Goal: Task Accomplishment & Management: Manage account settings

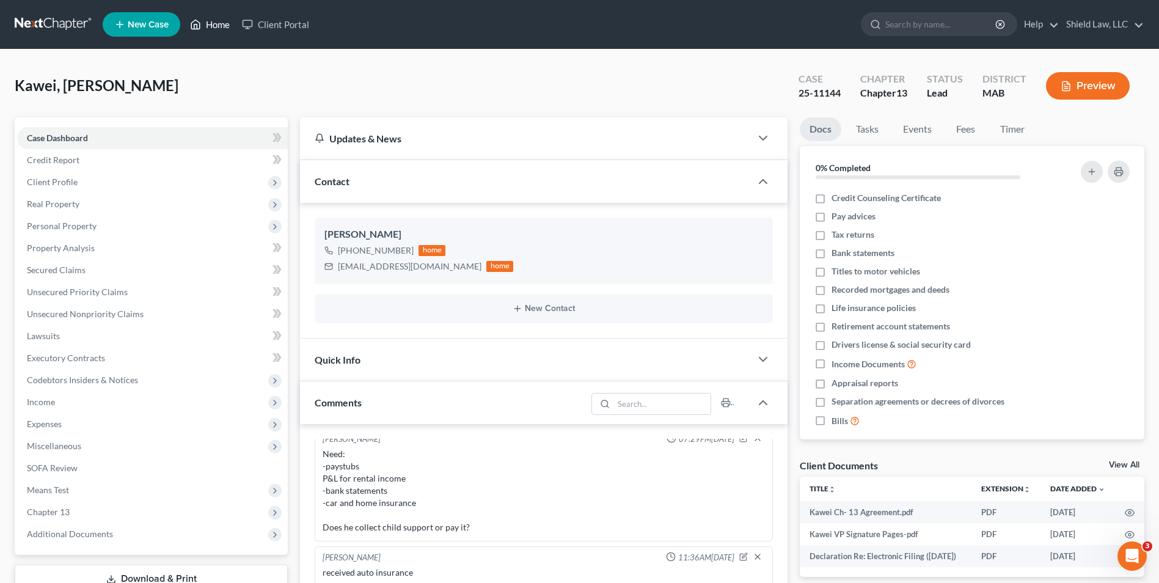
click at [194, 18] on icon at bounding box center [195, 24] width 11 height 15
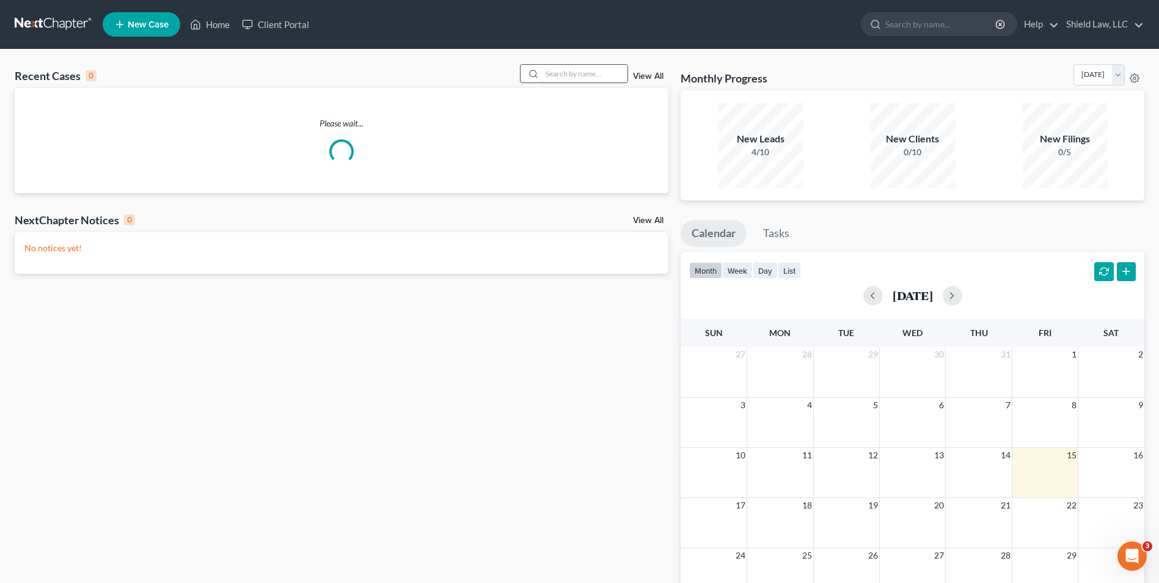
click at [571, 81] on input "search" at bounding box center [585, 74] width 86 height 18
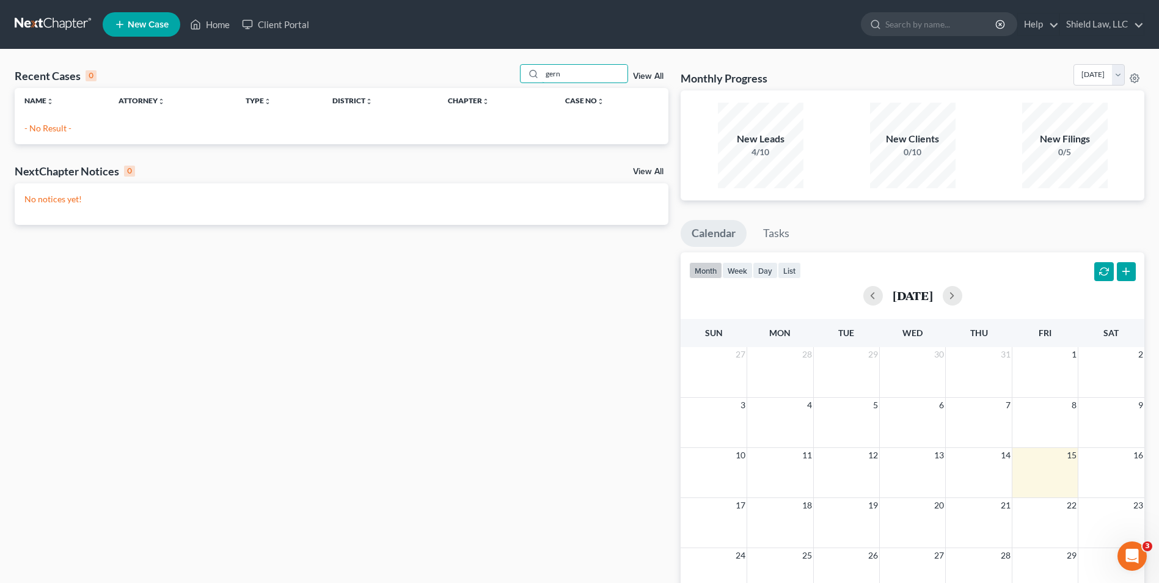
drag, startPoint x: 596, startPoint y: 76, endPoint x: 447, endPoint y: 65, distance: 150.1
click at [447, 65] on div "Recent Cases 0 gern View All" at bounding box center [342, 76] width 654 height 24
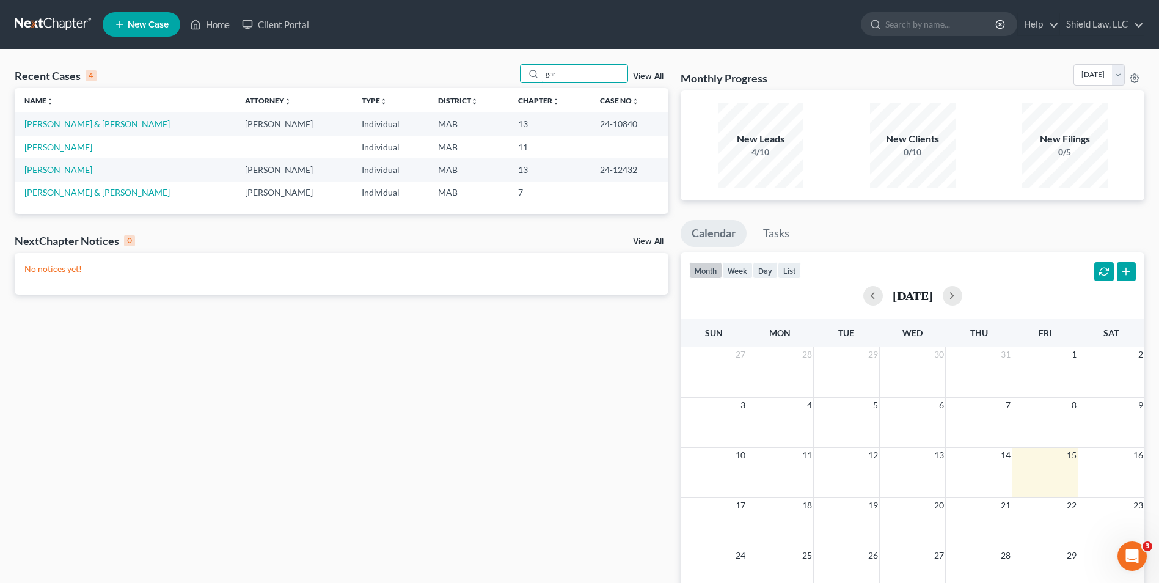
type input "gar"
click at [59, 126] on link "[PERSON_NAME] & [PERSON_NAME]" at bounding box center [96, 124] width 145 height 10
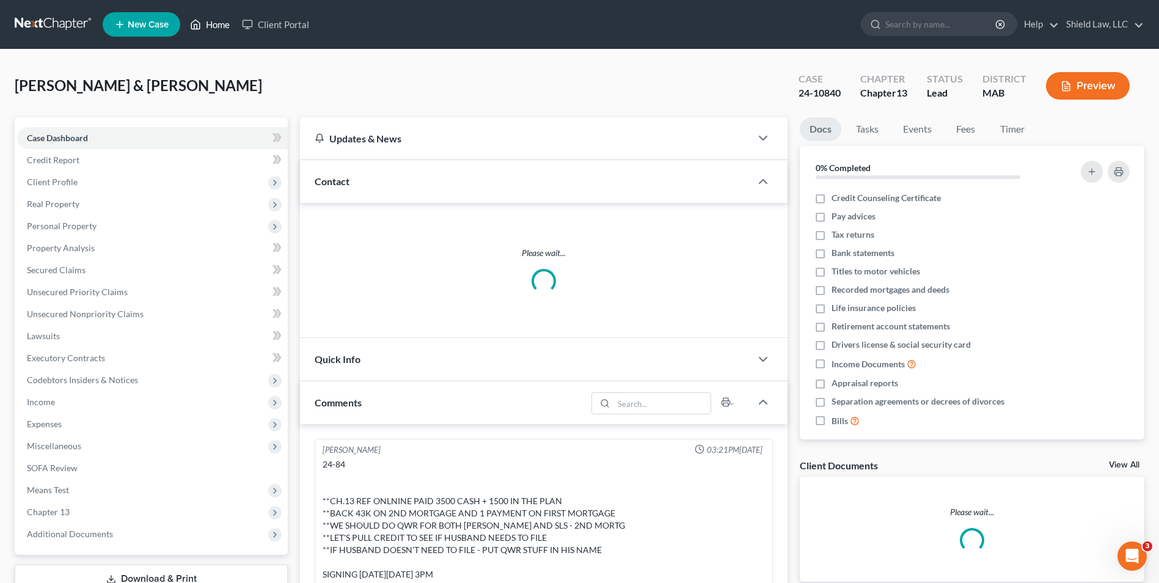
scroll to position [1968, 0]
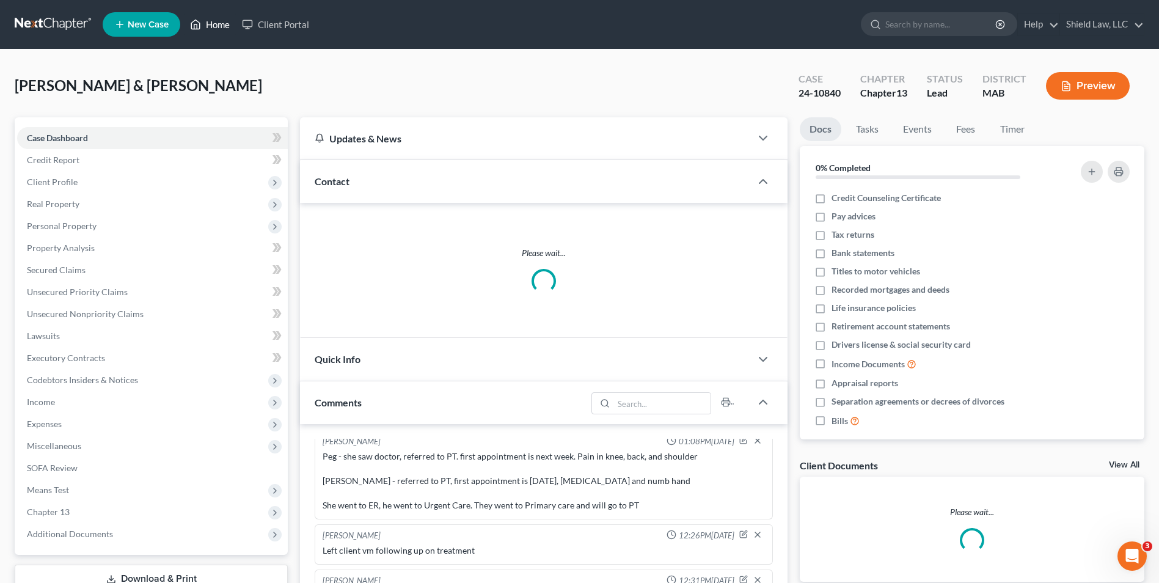
click at [218, 26] on link "Home" at bounding box center [210, 24] width 52 height 22
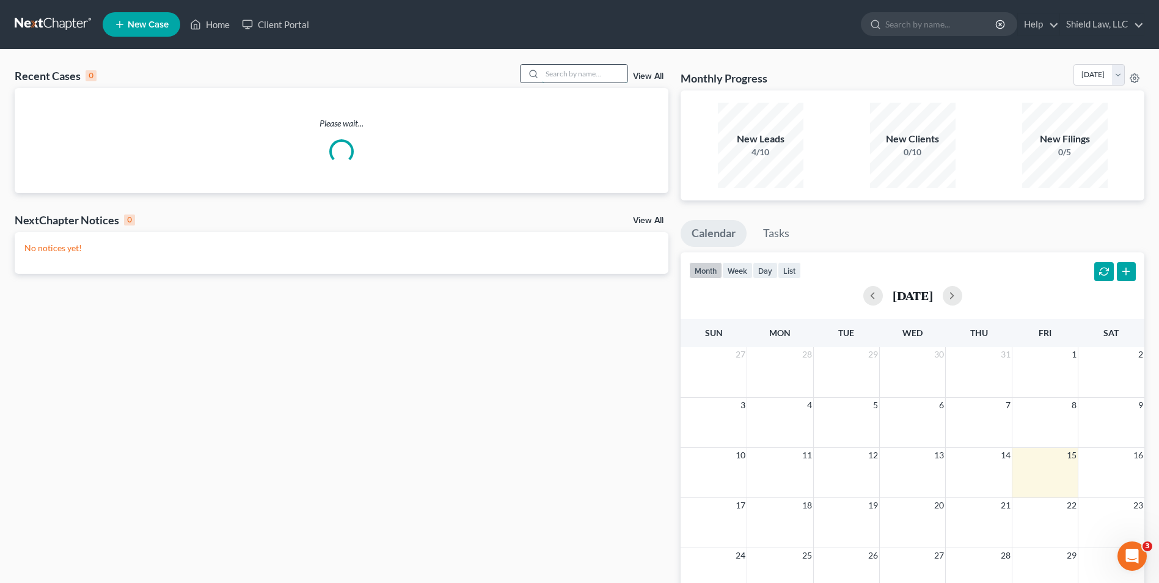
click at [606, 75] on input "search" at bounding box center [585, 74] width 86 height 18
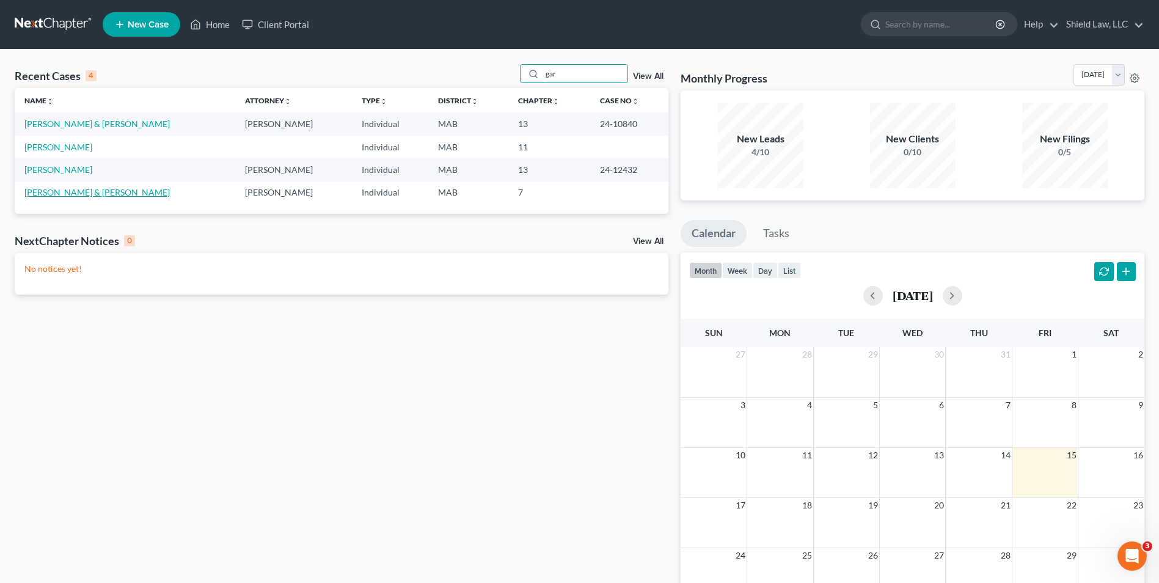
type input "gar"
click at [58, 192] on link "[PERSON_NAME] & [PERSON_NAME]" at bounding box center [96, 192] width 145 height 10
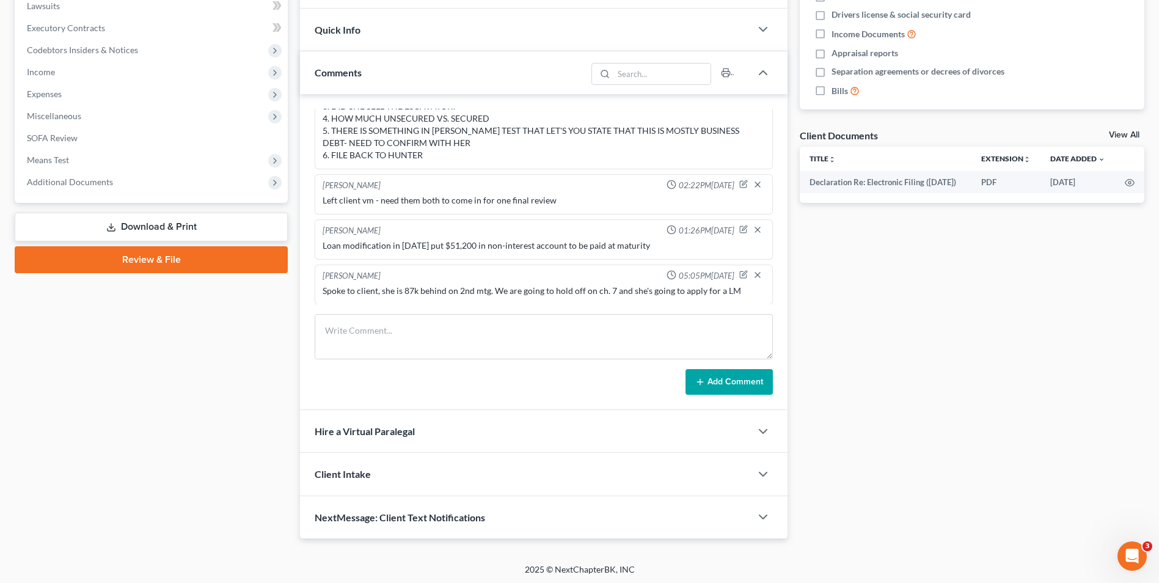
scroll to position [332, 0]
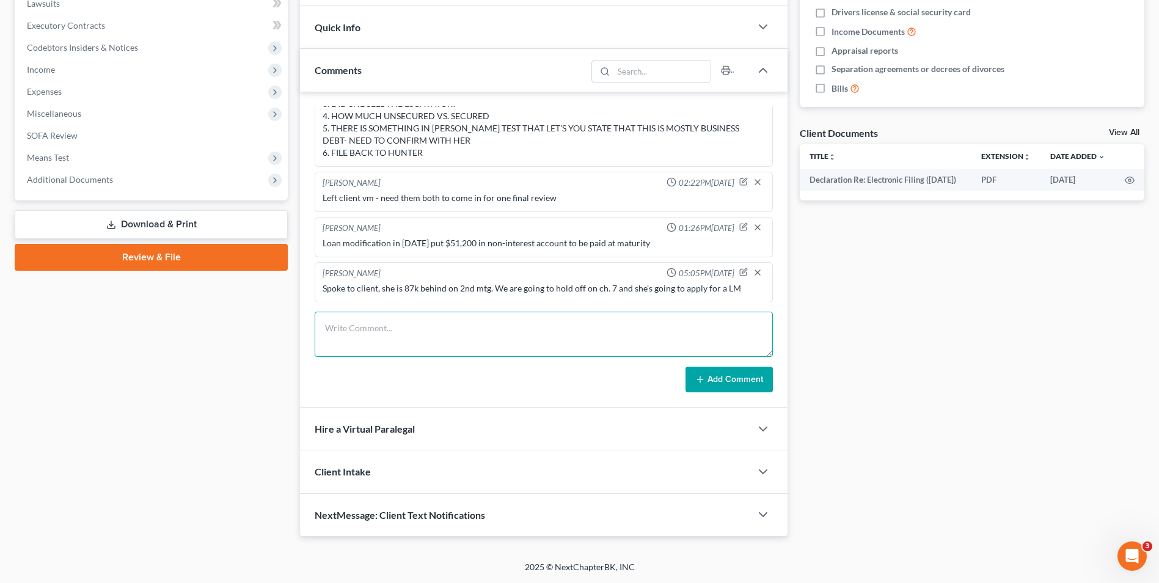
click at [395, 343] on textarea at bounding box center [544, 334] width 458 height 45
type textarea "Need to look into liens on property before we file"
click at [706, 382] on button "Add Comment" at bounding box center [728, 380] width 87 height 26
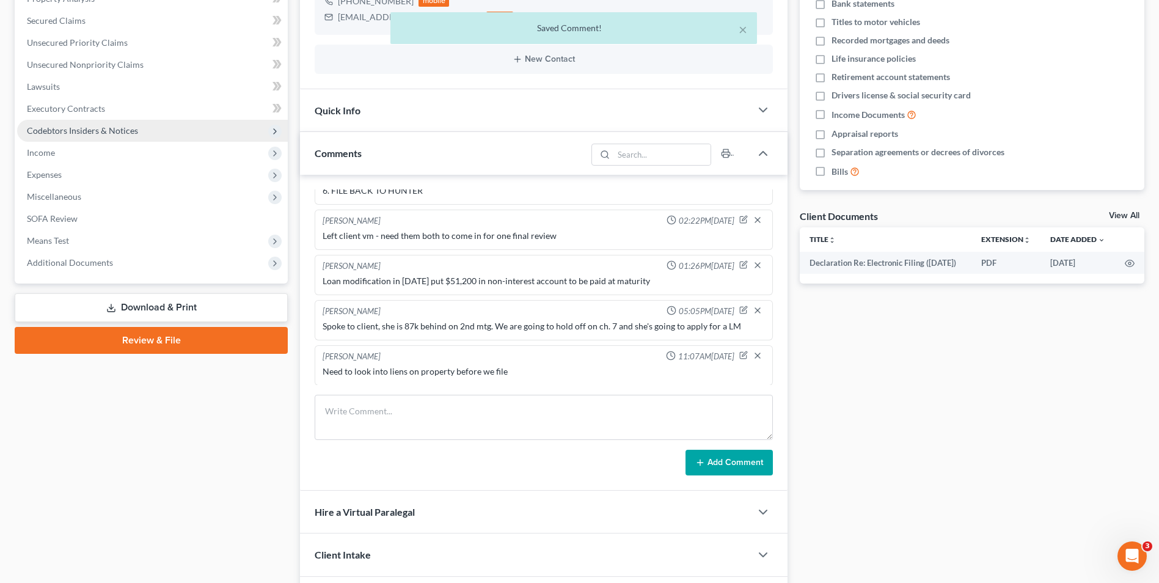
scroll to position [0, 0]
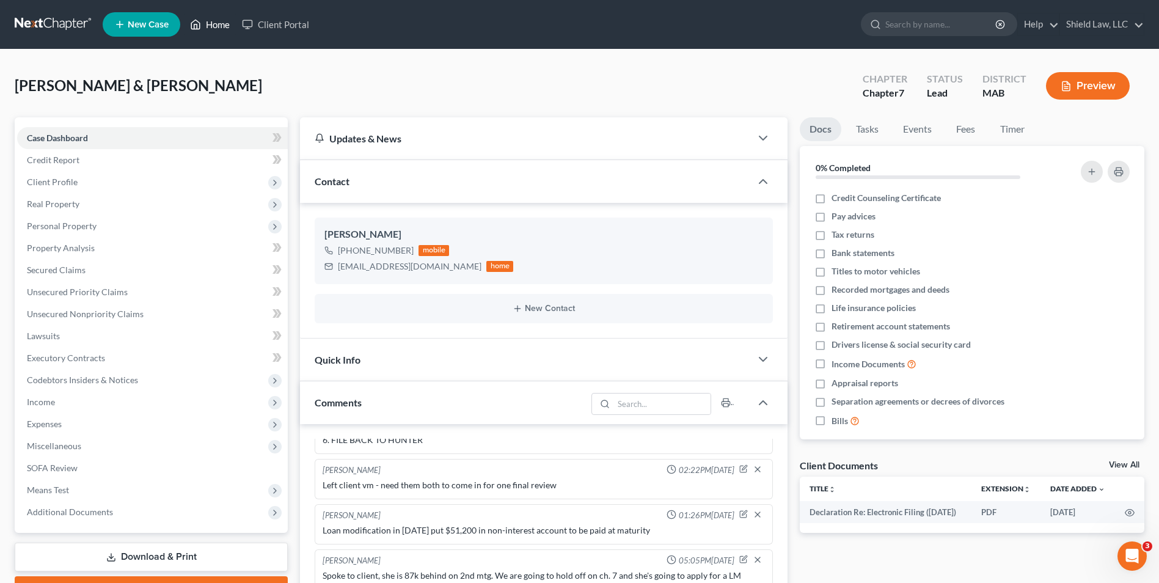
click at [204, 23] on link "Home" at bounding box center [210, 24] width 52 height 22
